Goal: Navigation & Orientation: Go to known website

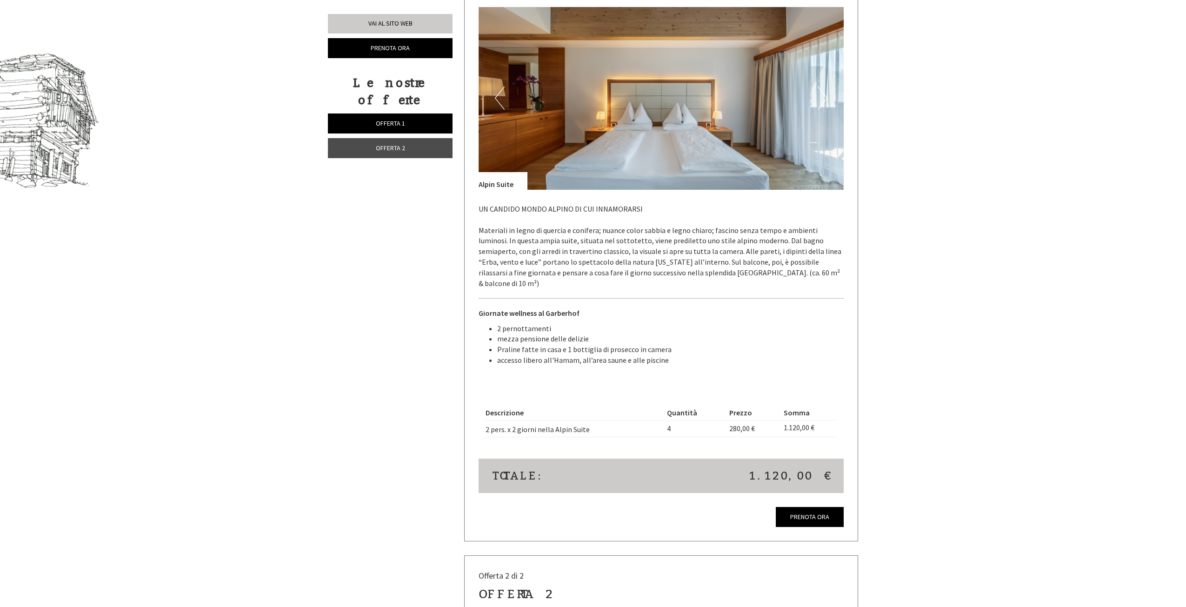
scroll to position [697, 0]
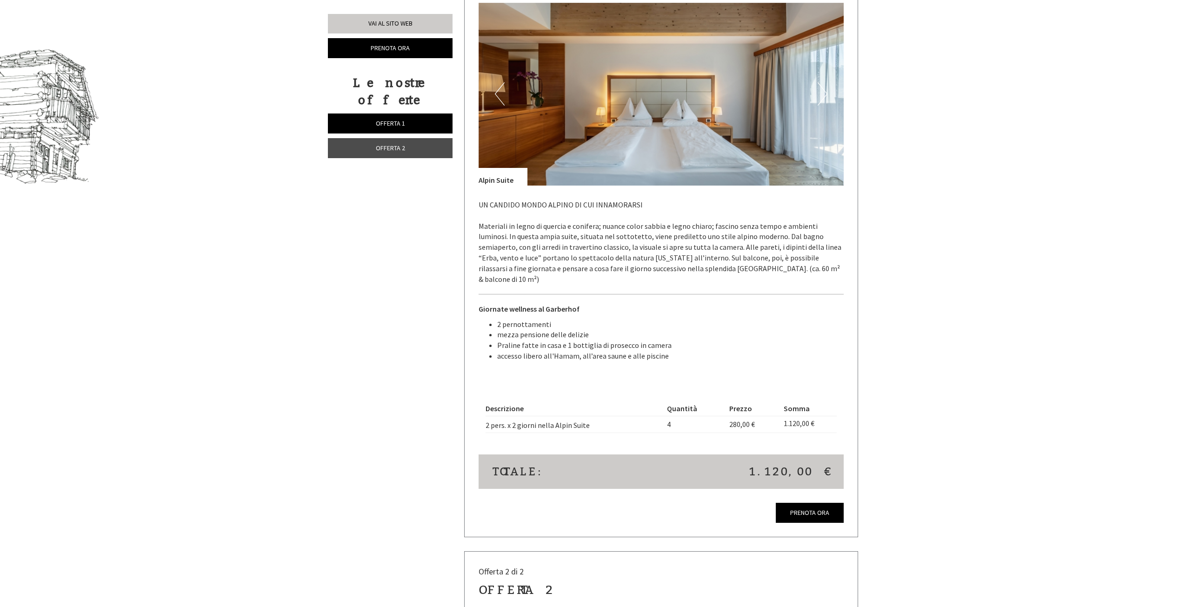
click at [827, 94] on img at bounding box center [660, 94] width 365 height 183
click at [822, 93] on button "Next" at bounding box center [822, 93] width 10 height 23
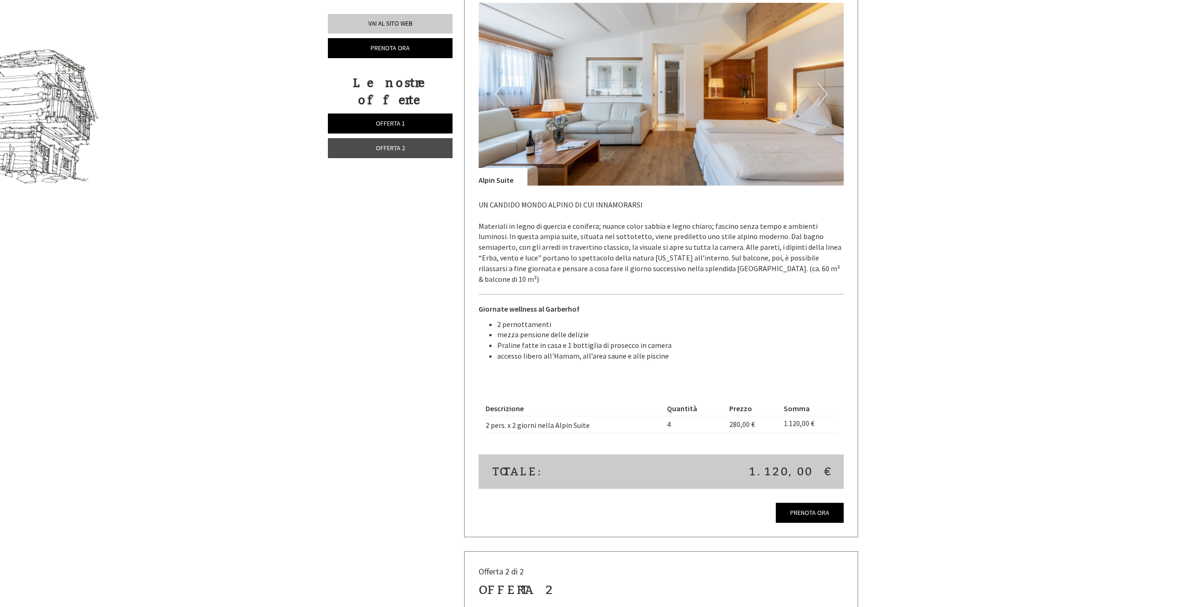
click at [822, 93] on button "Next" at bounding box center [822, 93] width 10 height 23
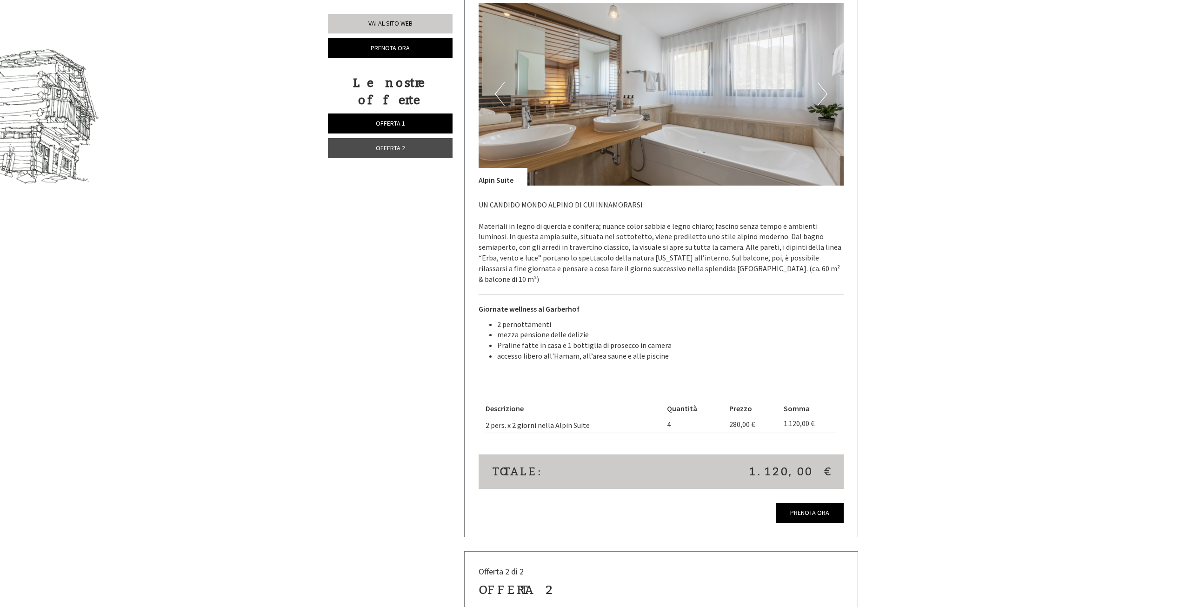
click at [822, 93] on button "Next" at bounding box center [822, 93] width 10 height 23
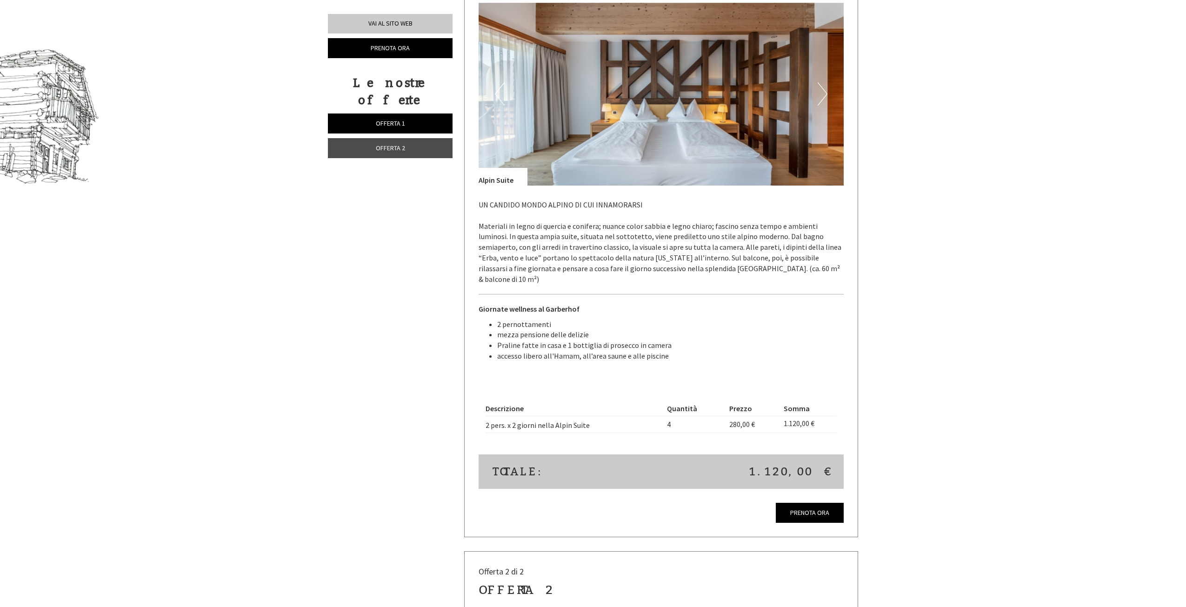
click at [822, 93] on button "Next" at bounding box center [822, 93] width 10 height 23
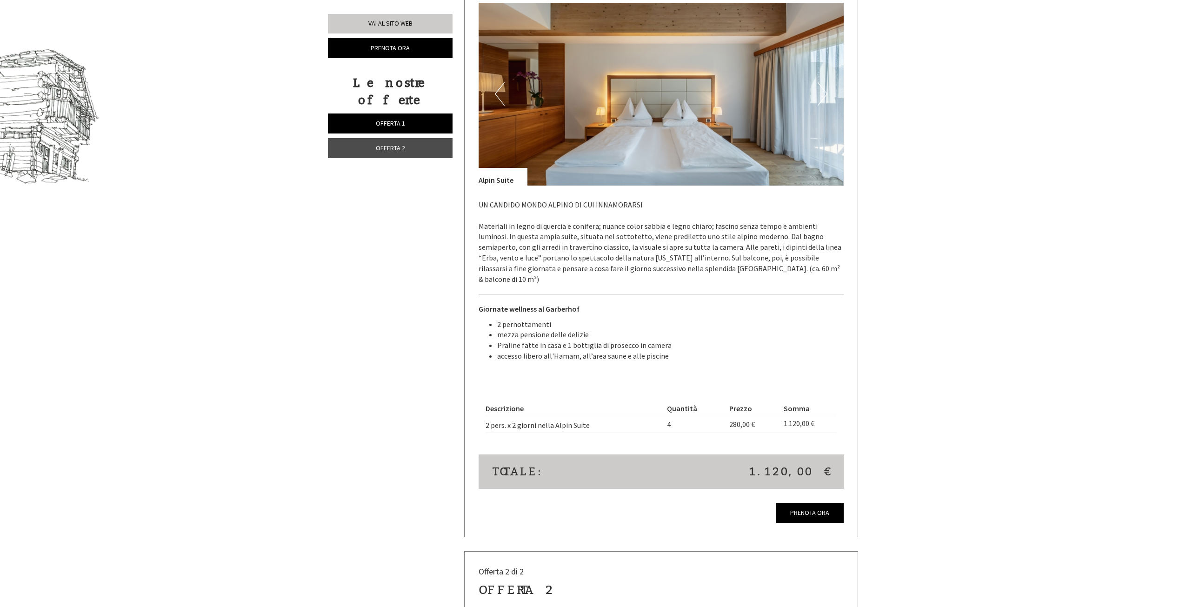
click at [822, 93] on button "Next" at bounding box center [822, 93] width 10 height 23
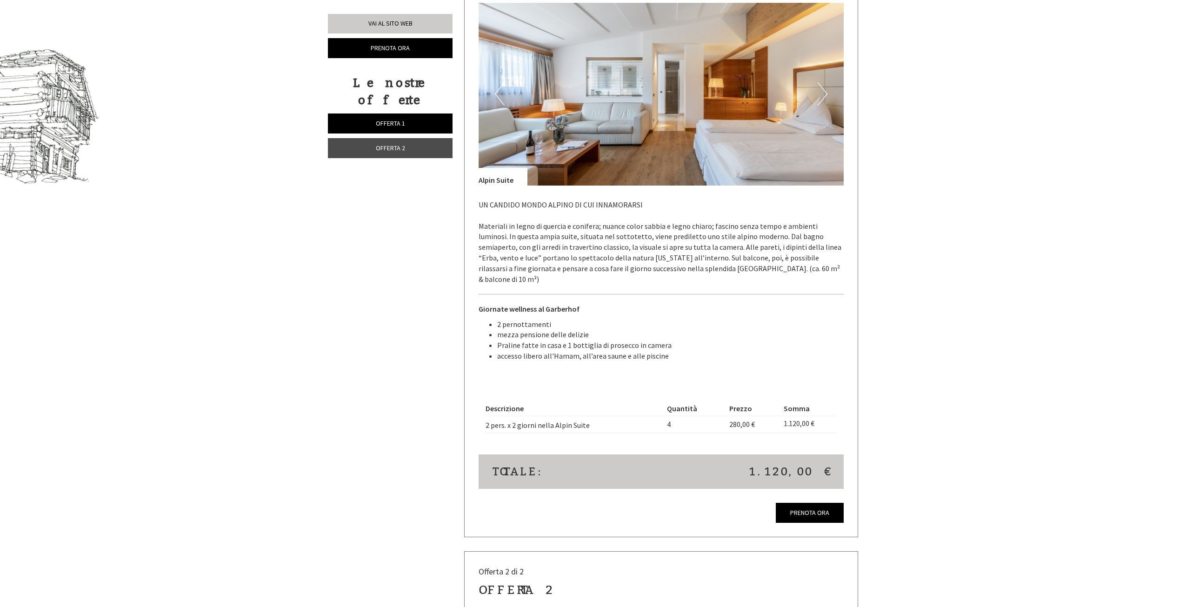
click at [822, 93] on button "Next" at bounding box center [822, 93] width 10 height 23
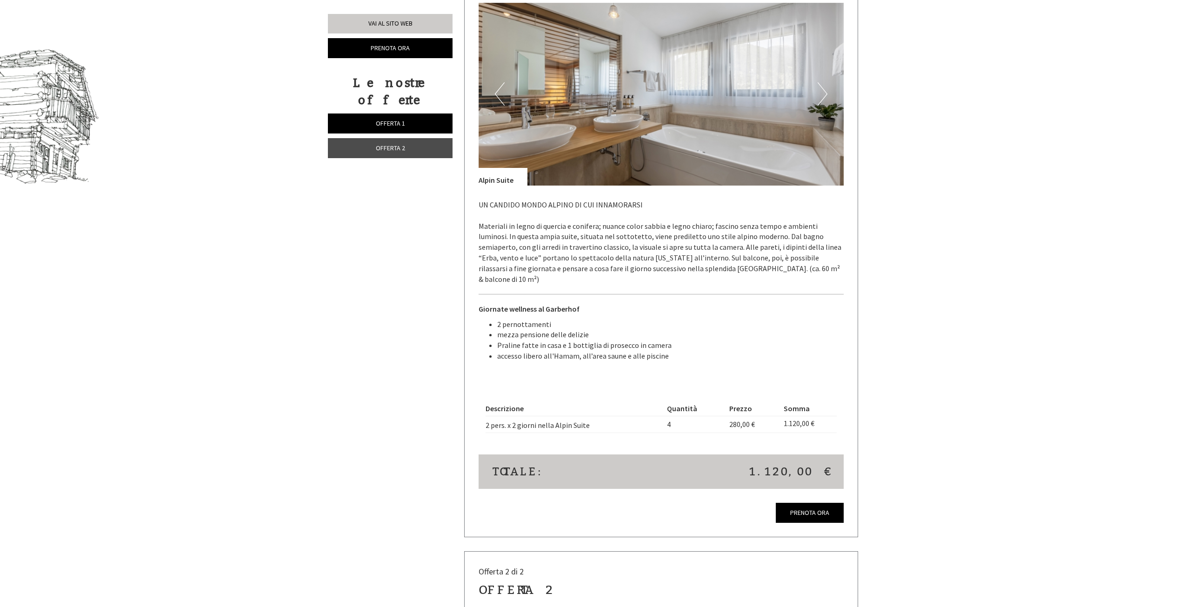
click at [822, 93] on button "Next" at bounding box center [822, 93] width 10 height 23
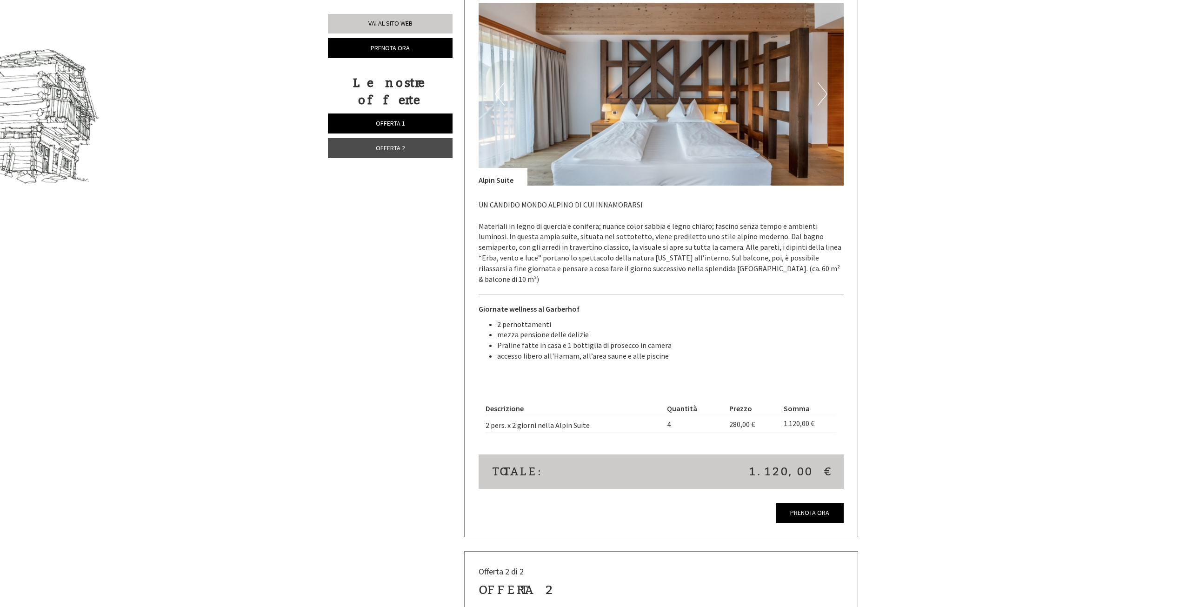
click at [822, 93] on button "Next" at bounding box center [822, 93] width 10 height 23
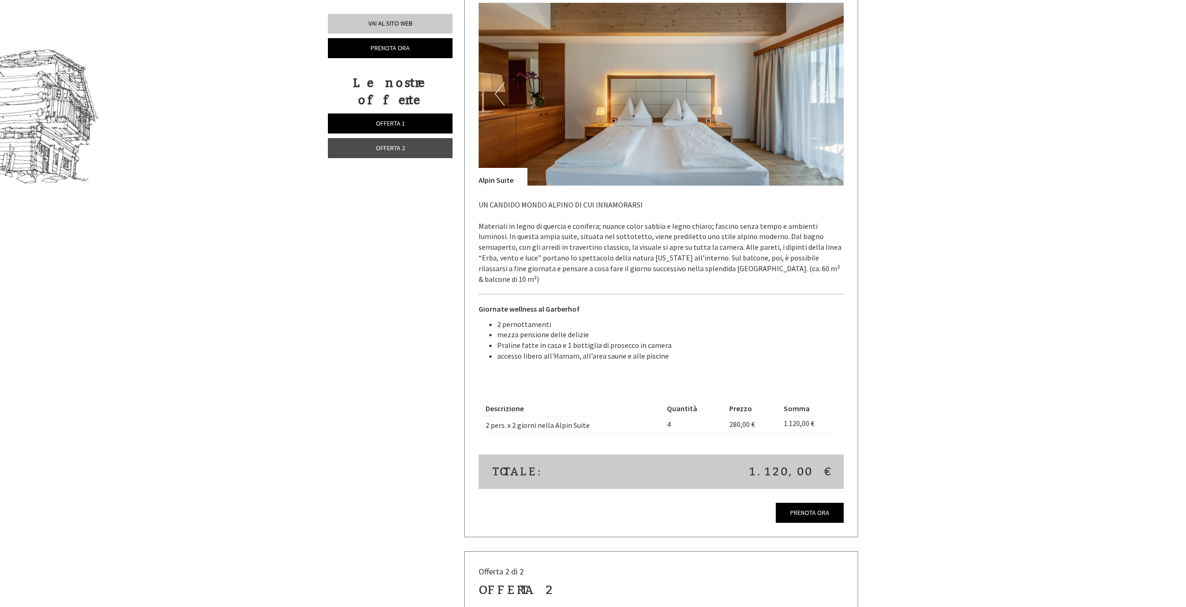
click at [822, 93] on button "Next" at bounding box center [822, 93] width 10 height 23
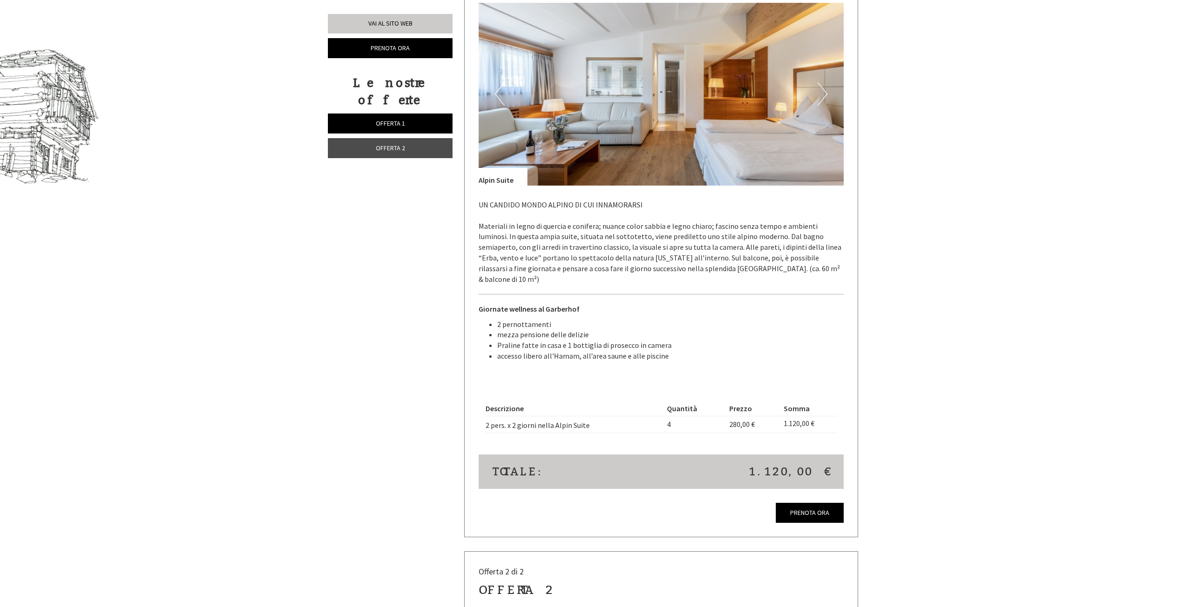
click at [822, 93] on button "Next" at bounding box center [822, 93] width 10 height 23
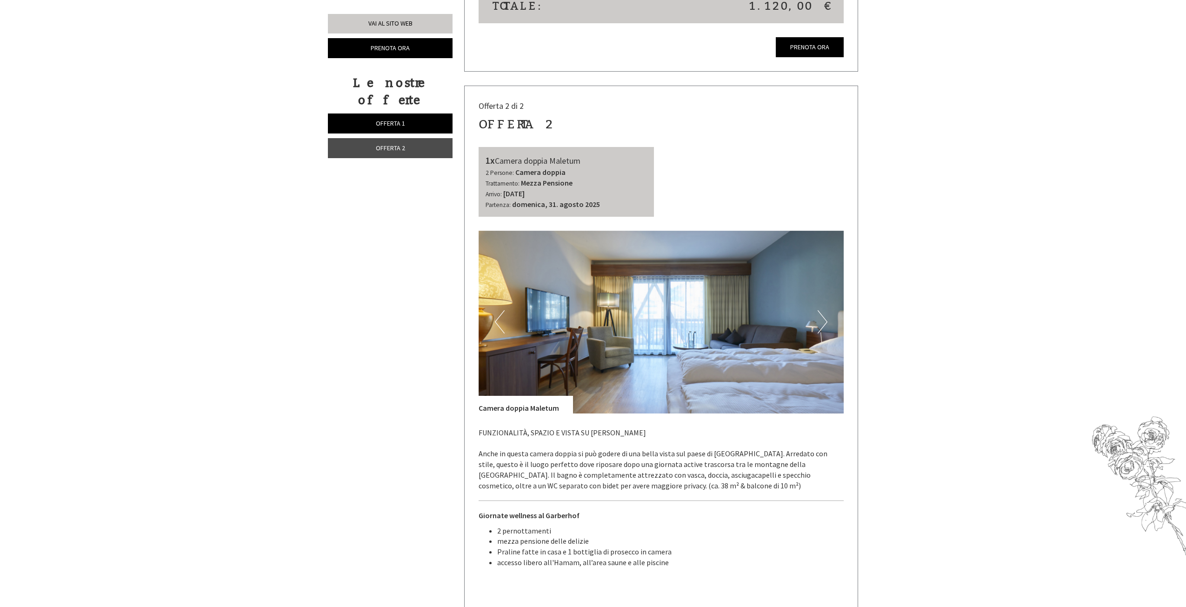
scroll to position [1162, 0]
click at [824, 311] on button "Next" at bounding box center [822, 322] width 10 height 23
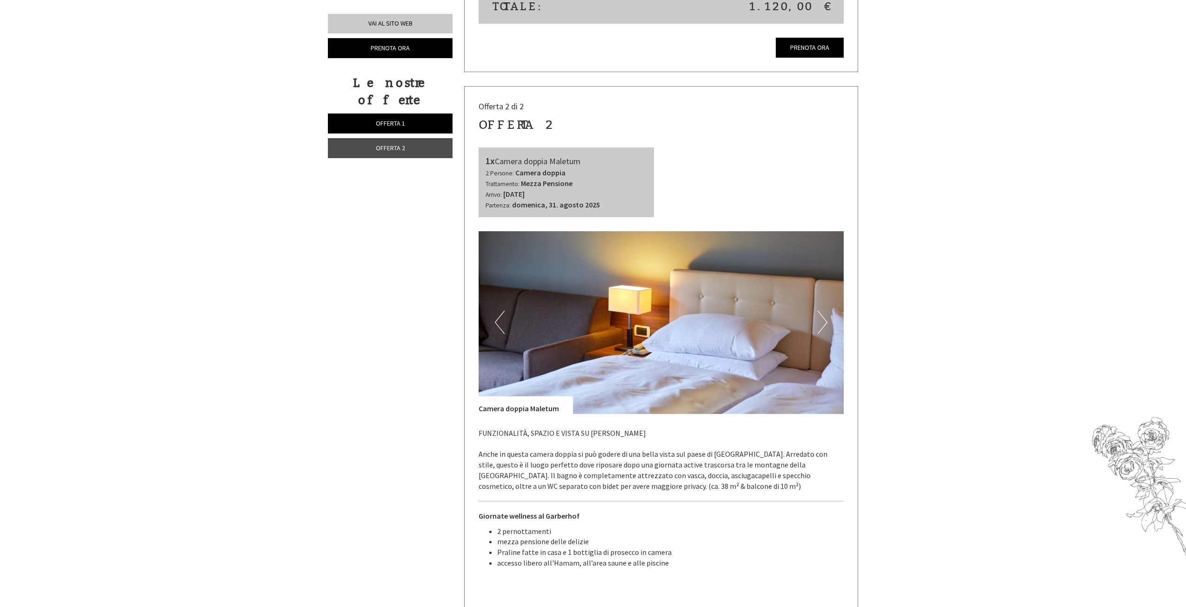
click at [824, 311] on button "Next" at bounding box center [822, 322] width 10 height 23
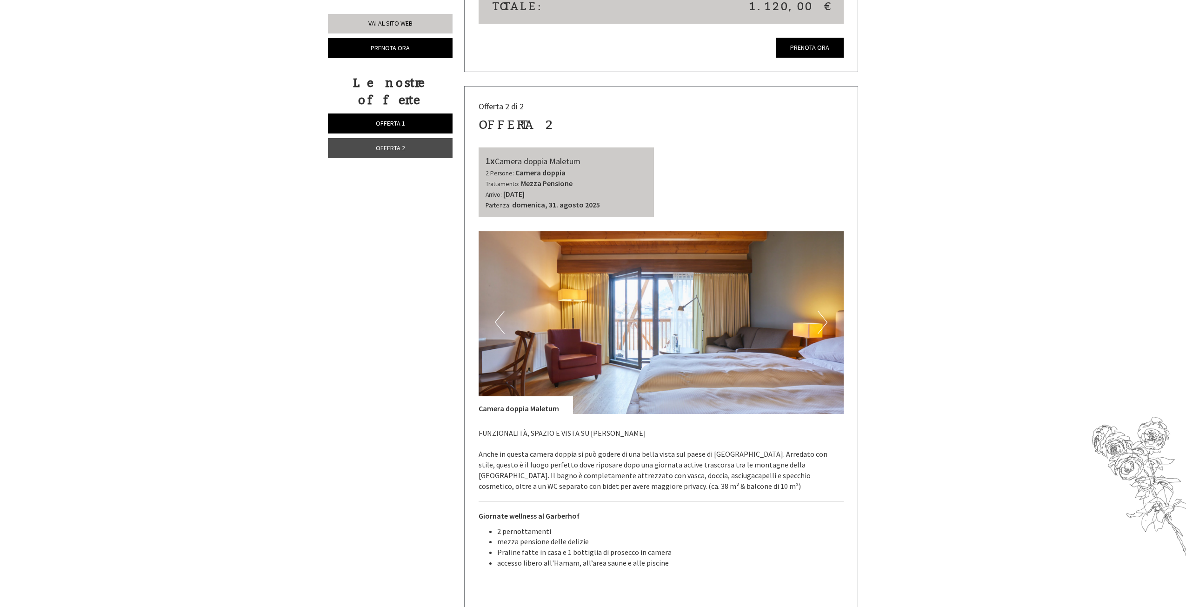
click at [824, 311] on button "Next" at bounding box center [822, 322] width 10 height 23
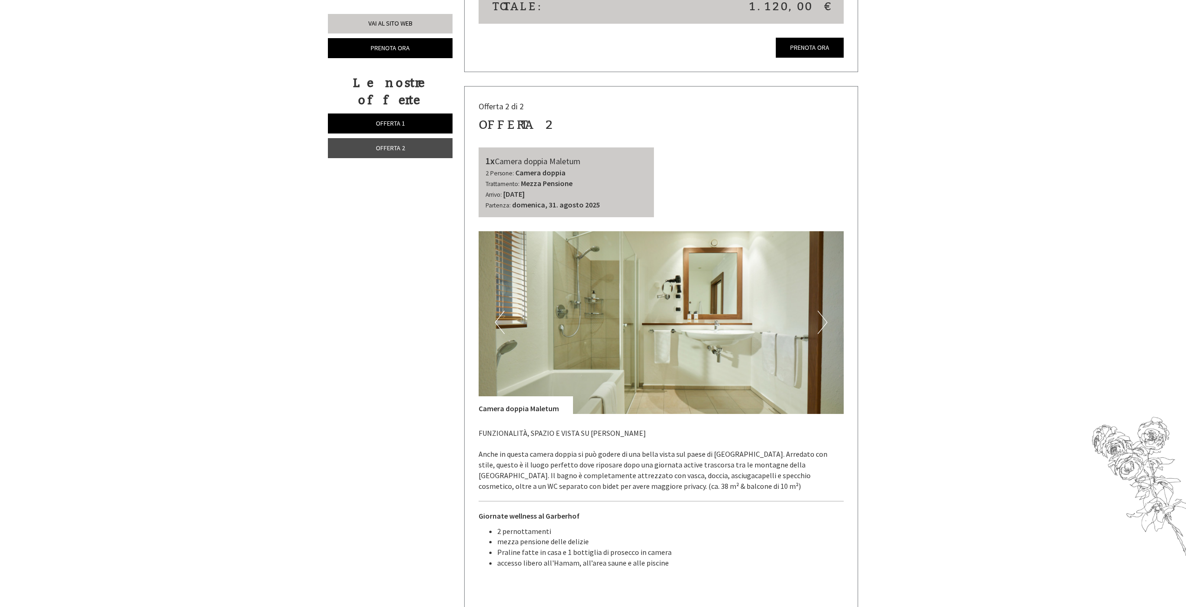
click at [824, 311] on button "Next" at bounding box center [822, 322] width 10 height 23
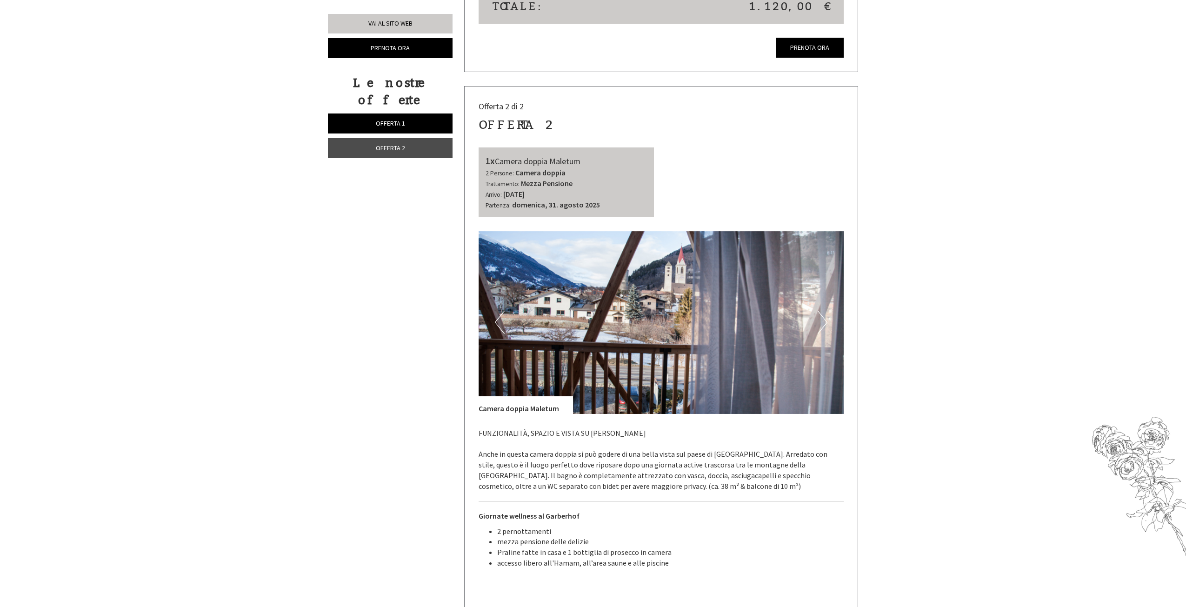
click at [824, 311] on button "Next" at bounding box center [822, 322] width 10 height 23
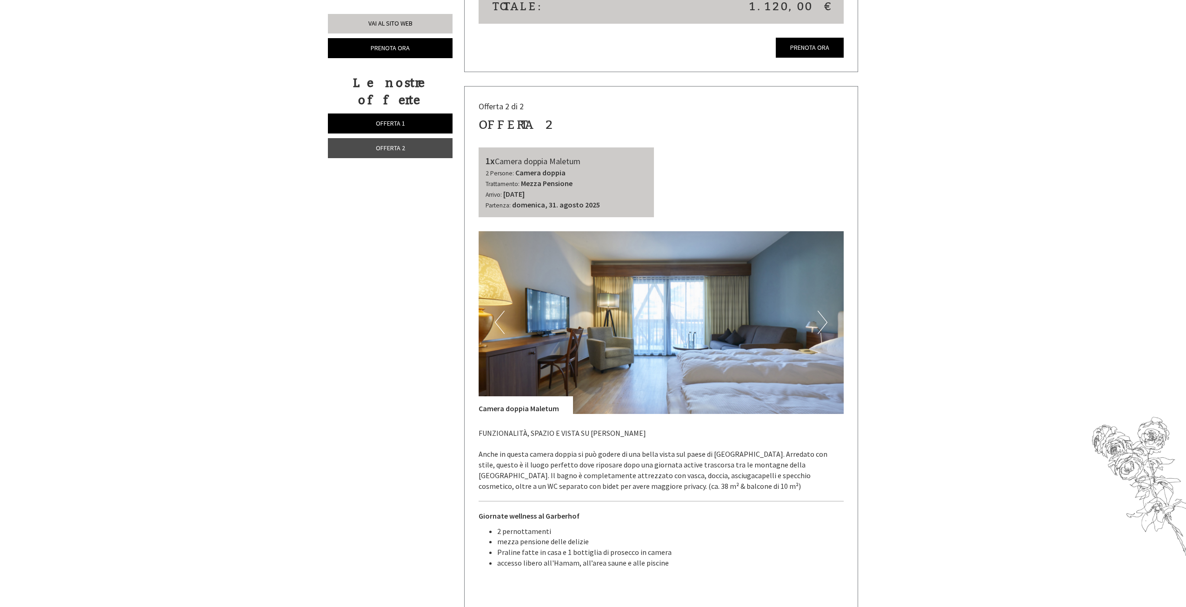
click at [824, 311] on button "Next" at bounding box center [822, 322] width 10 height 23
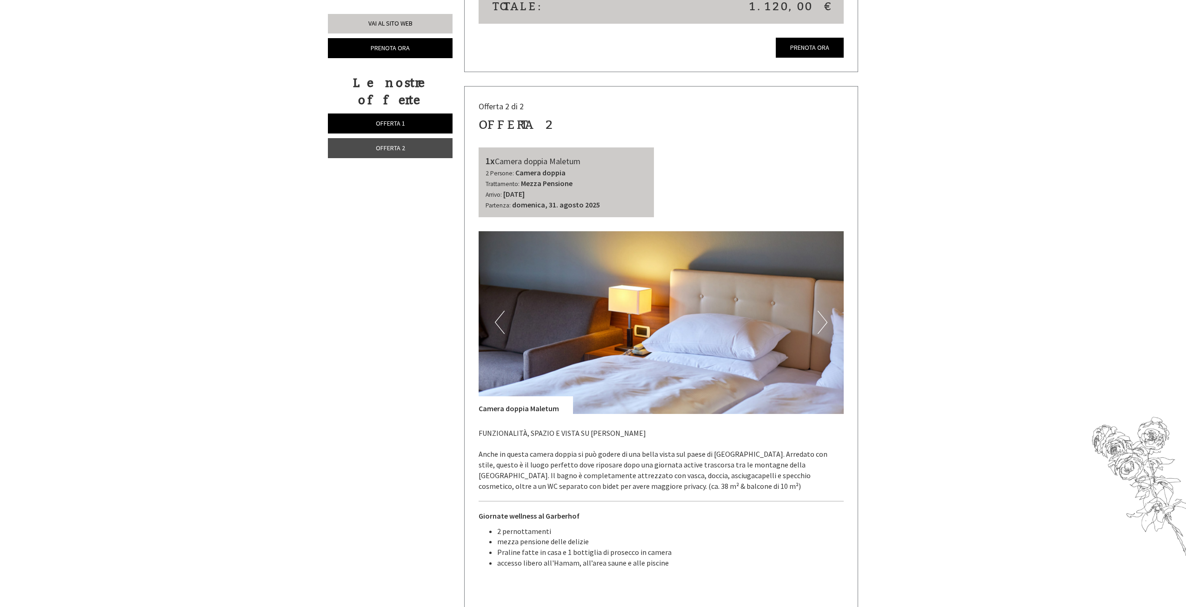
click at [824, 311] on button "Next" at bounding box center [822, 322] width 10 height 23
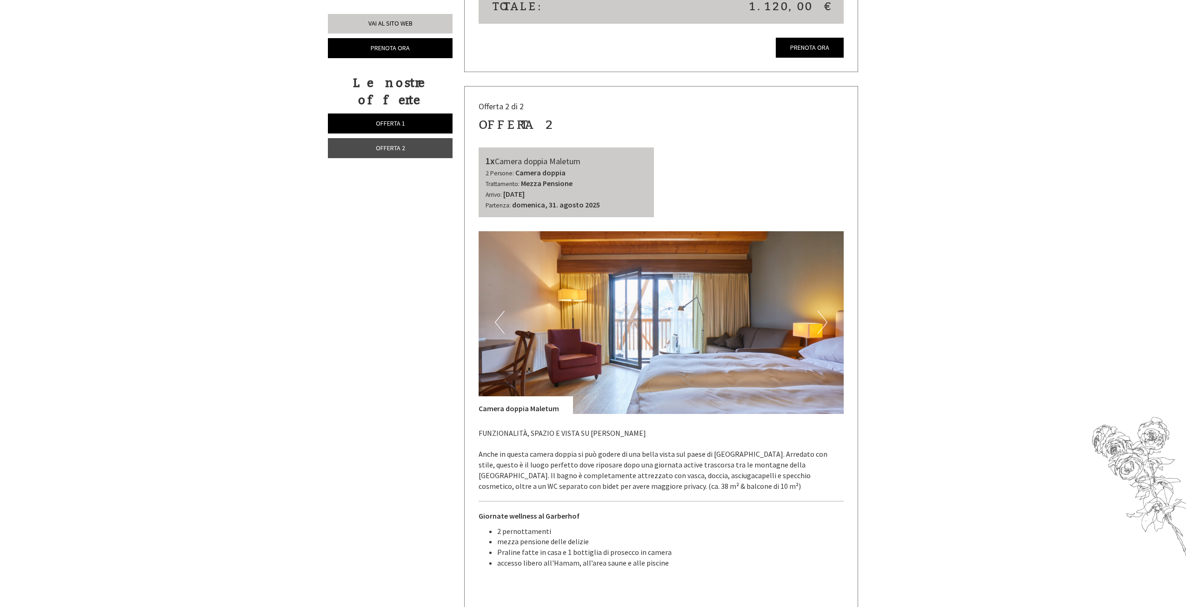
click at [824, 311] on button "Next" at bounding box center [822, 322] width 10 height 23
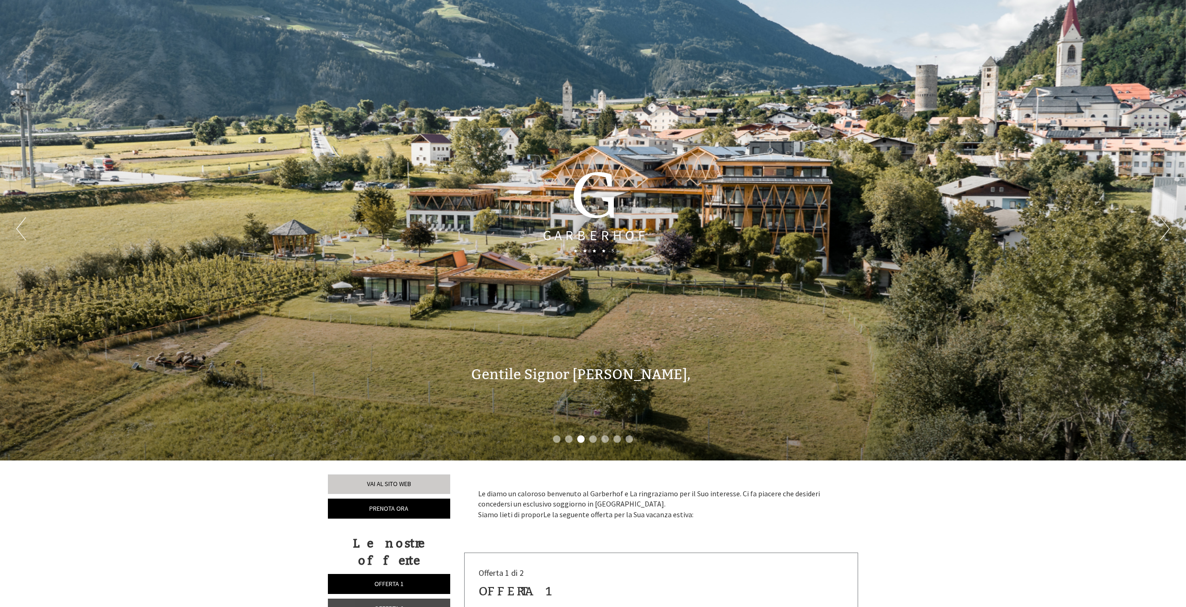
scroll to position [0, 0]
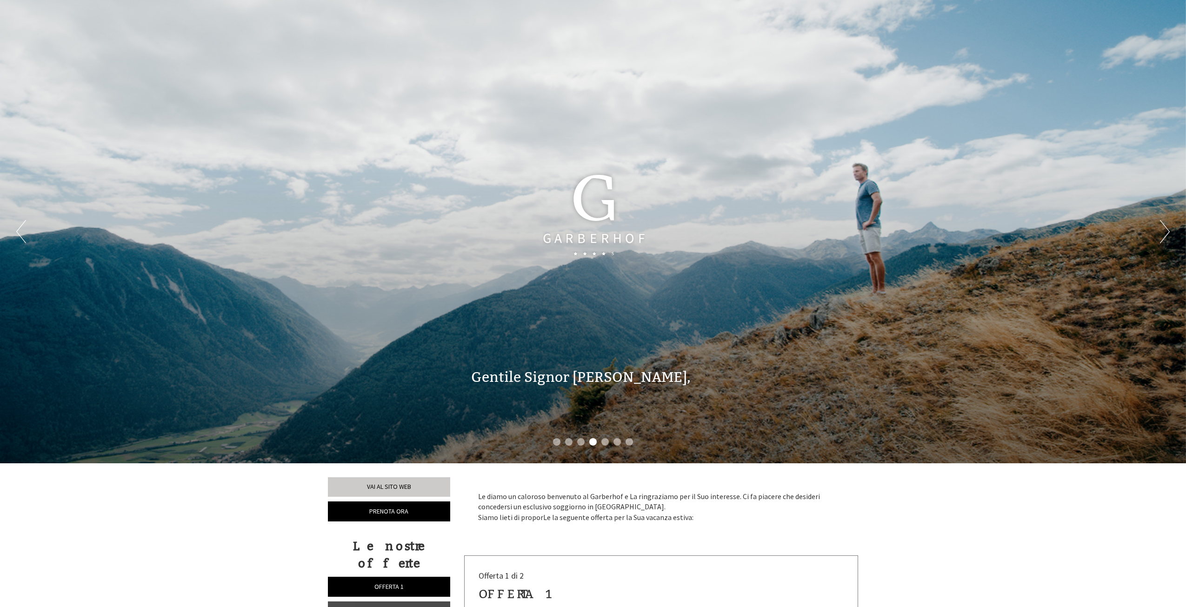
click at [1165, 234] on button "Next" at bounding box center [1165, 231] width 10 height 23
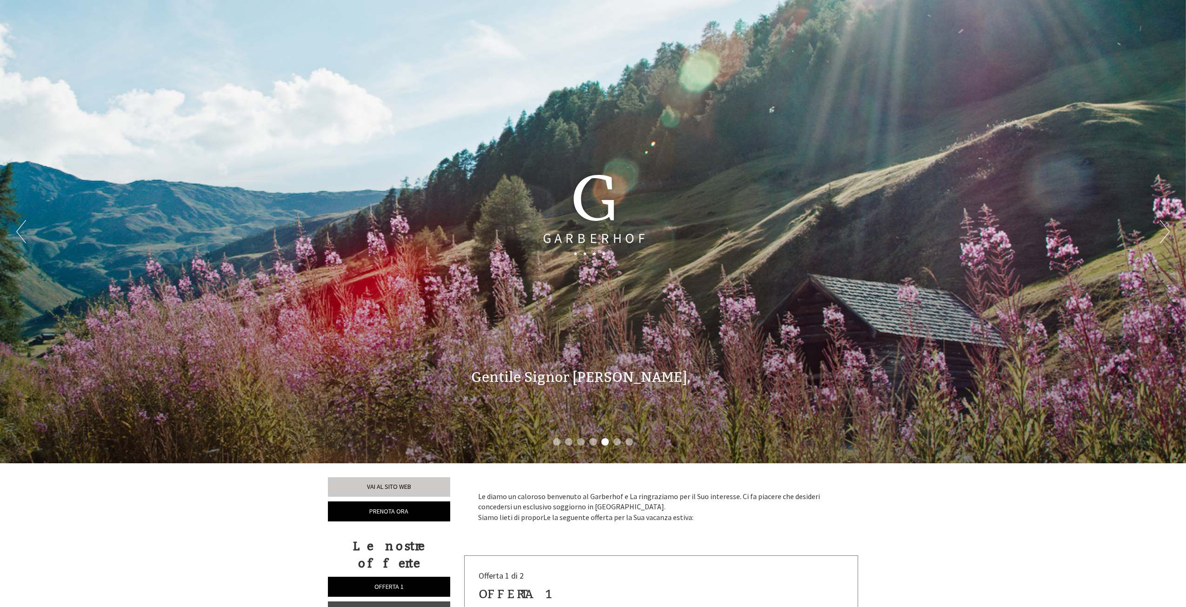
click at [1165, 234] on button "Next" at bounding box center [1165, 231] width 10 height 23
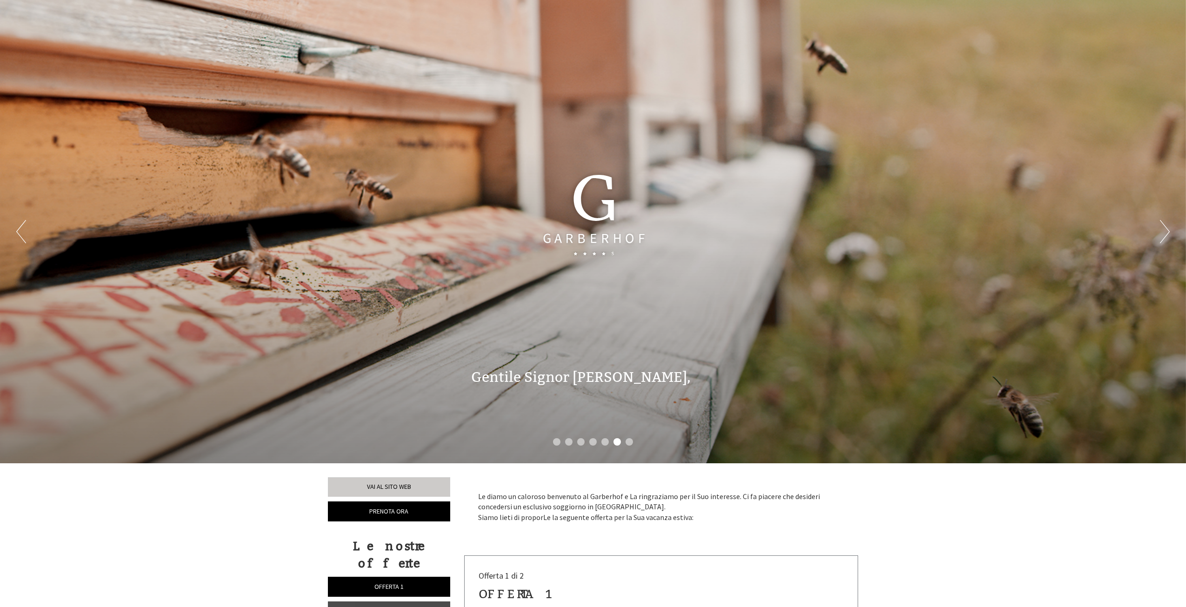
click at [1165, 234] on button "Next" at bounding box center [1165, 231] width 10 height 23
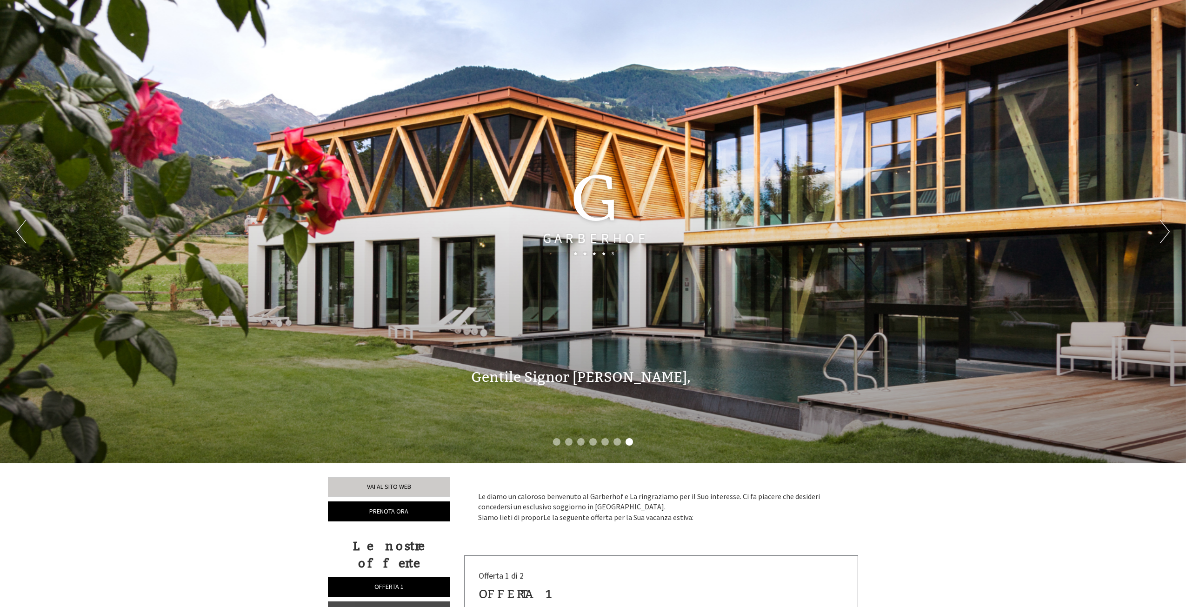
click at [1165, 234] on button "Next" at bounding box center [1165, 231] width 10 height 23
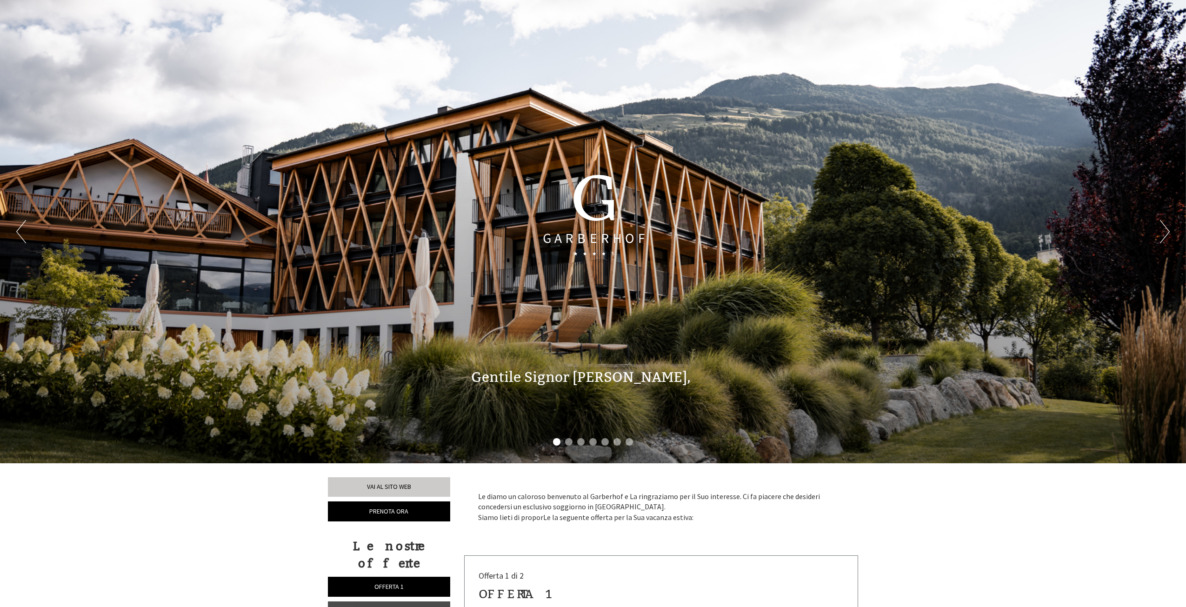
click at [1165, 234] on button "Next" at bounding box center [1165, 231] width 10 height 23
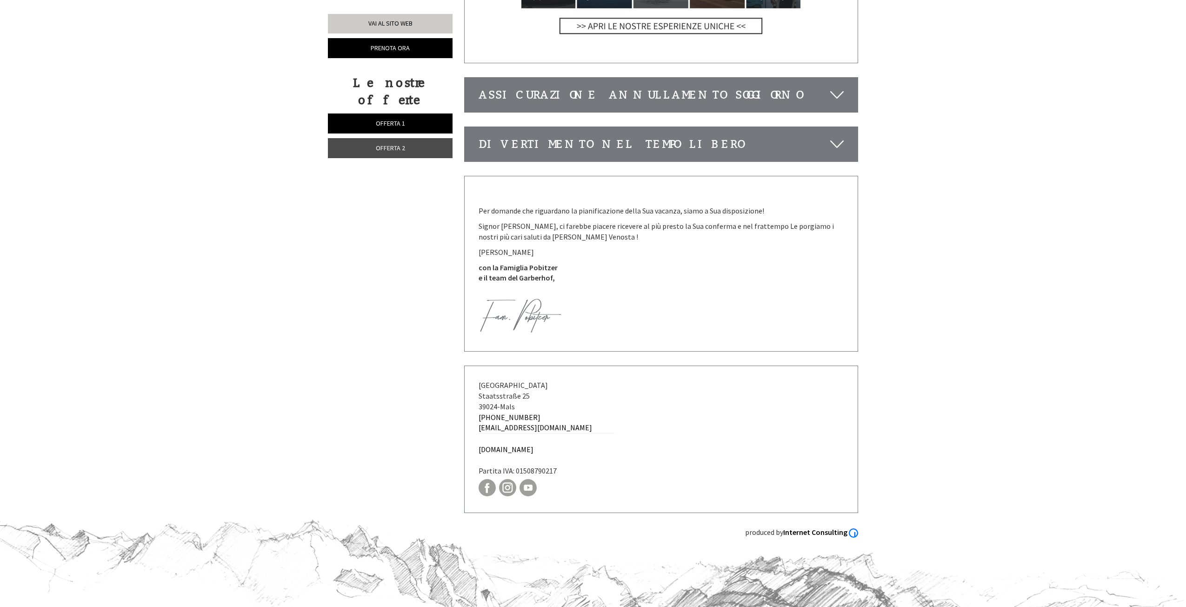
scroll to position [3069, 0]
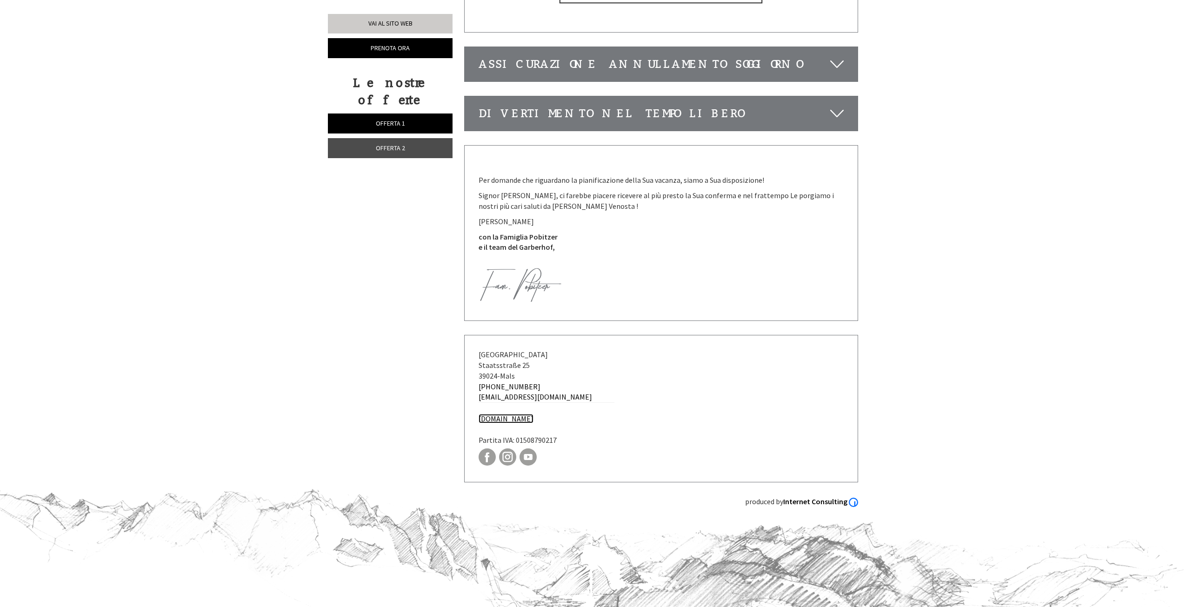
click at [501, 414] on link "[DOMAIN_NAME]" at bounding box center [505, 418] width 55 height 9
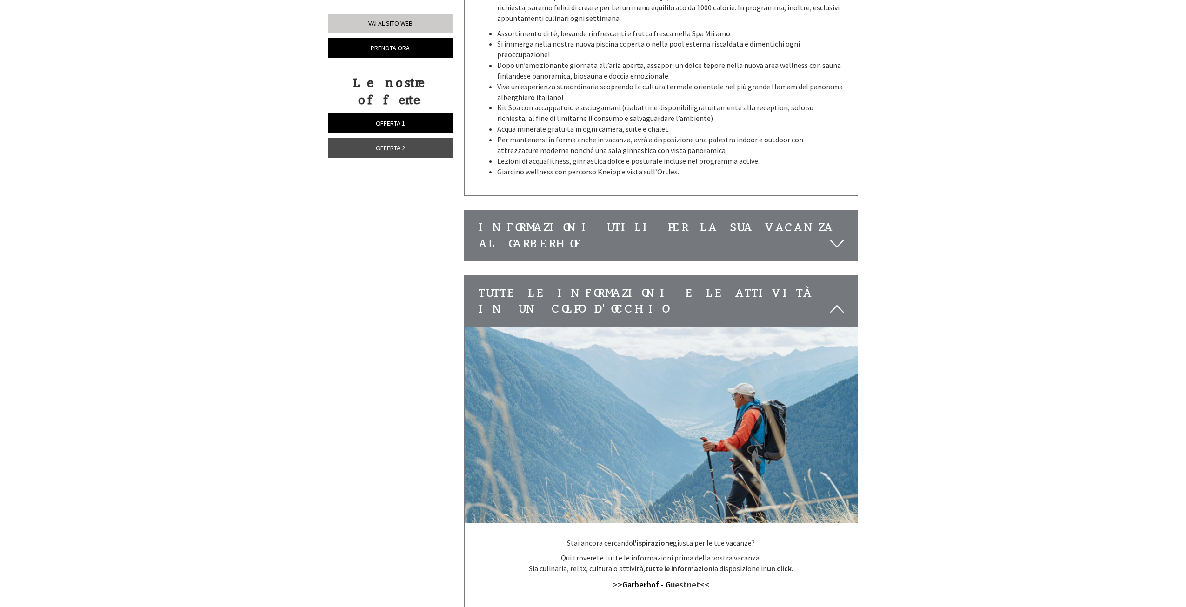
scroll to position [2418, 0]
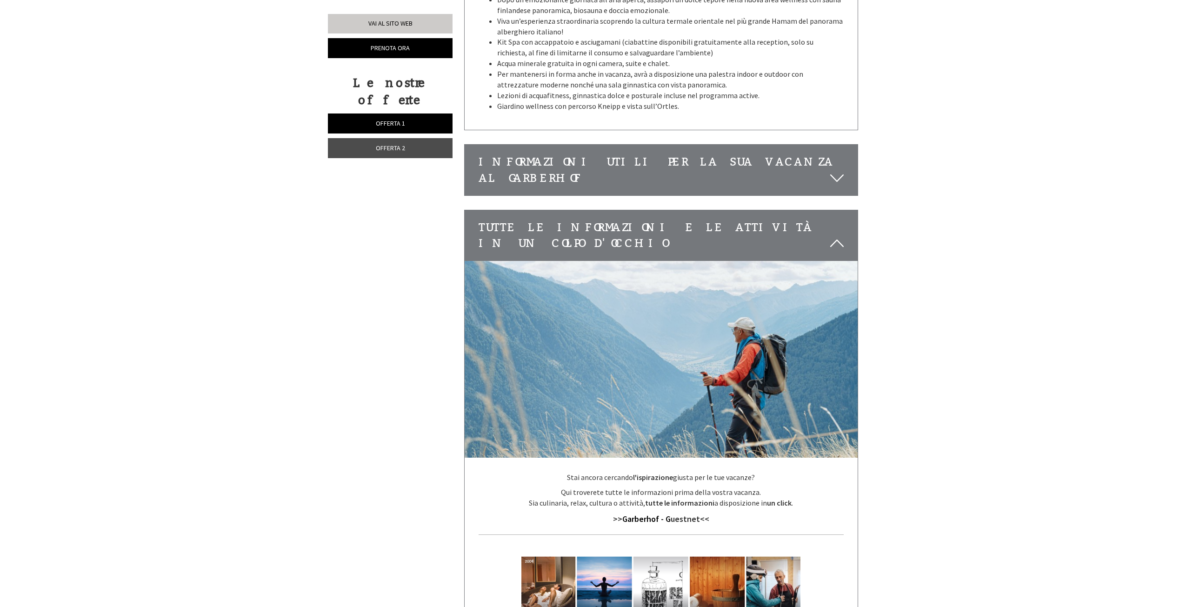
click at [739, 145] on div "Informazioni utili per la Sua vacanza al Garberhof" at bounding box center [661, 170] width 393 height 51
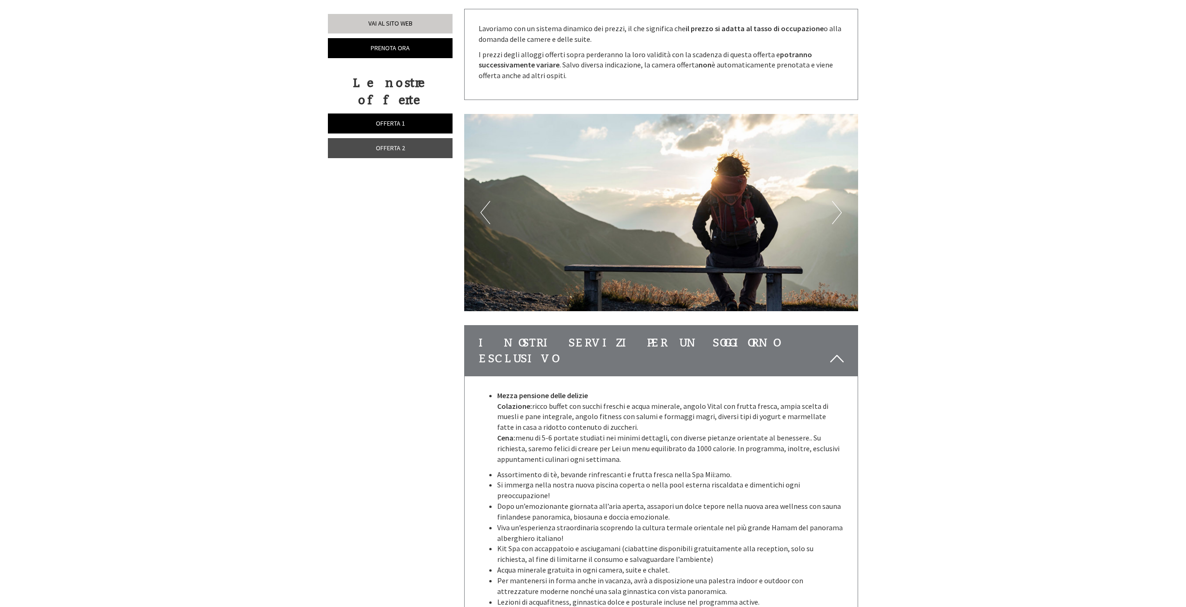
scroll to position [1906, 0]
